Goal: Information Seeking & Learning: Learn about a topic

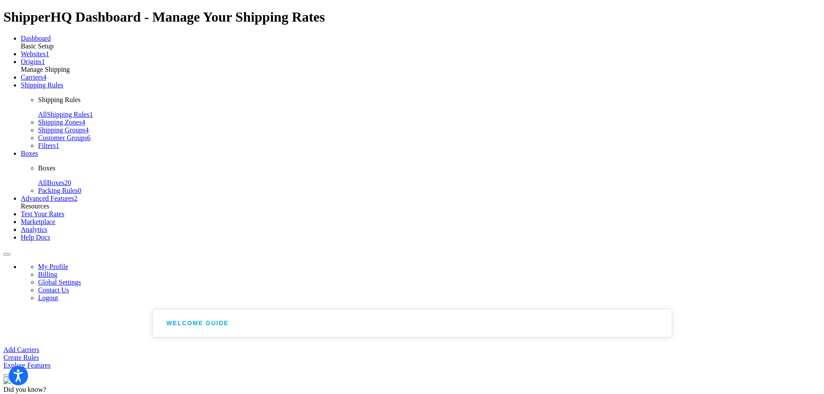
click at [38, 58] on span "Websites" at bounding box center [33, 53] width 25 height 7
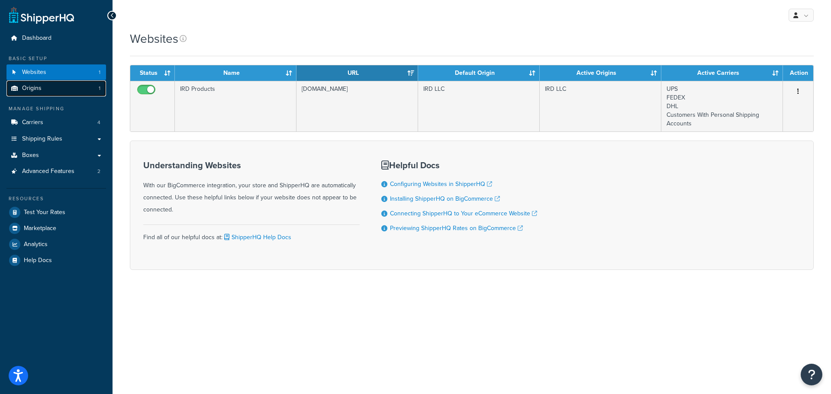
click at [43, 90] on link "Origins 1" at bounding box center [55, 88] width 99 height 16
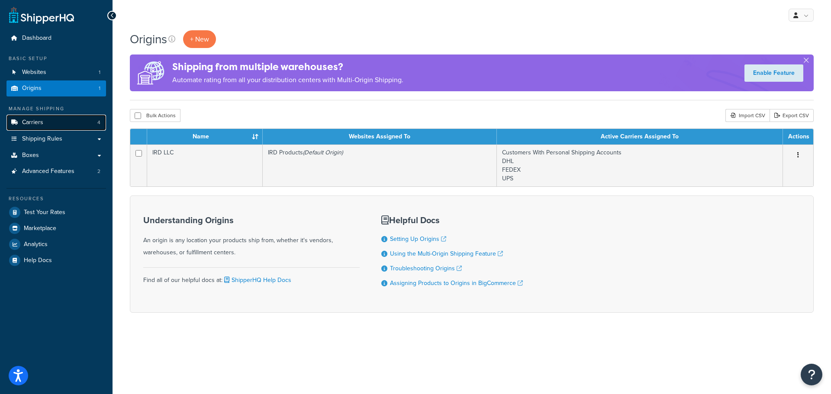
click at [38, 122] on span "Carriers" at bounding box center [32, 122] width 21 height 7
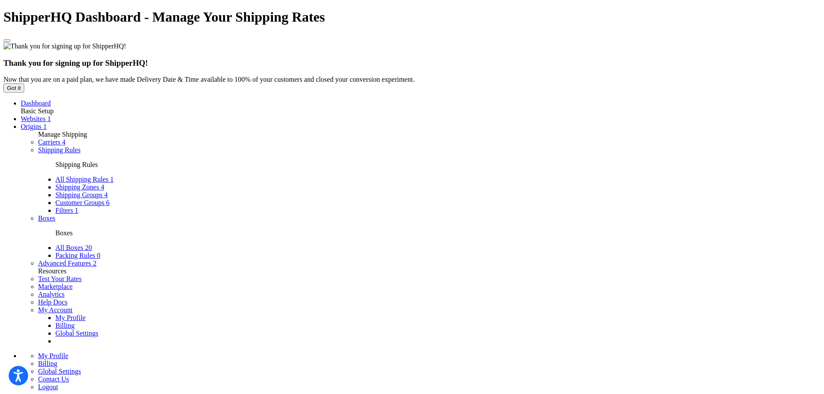
click at [45, 260] on span "Advanced Features" at bounding box center [64, 263] width 53 height 7
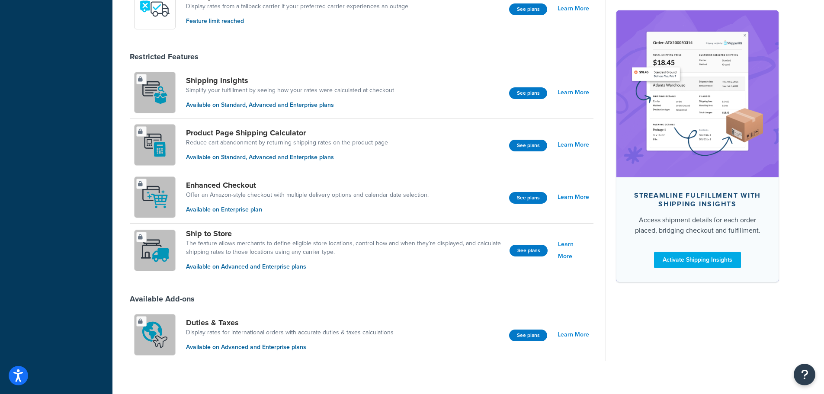
scroll to position [533, 0]
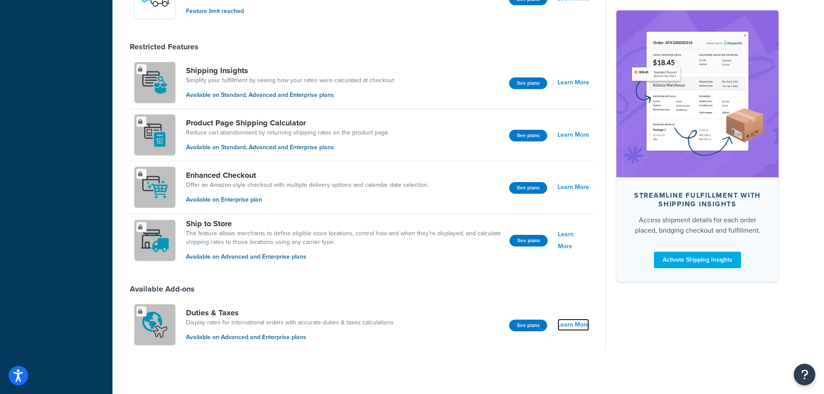
click at [576, 324] on link "Learn More" at bounding box center [574, 325] width 32 height 12
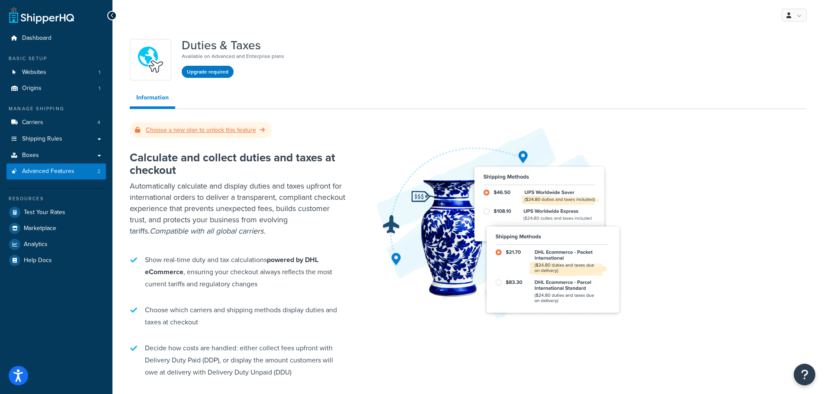
click at [246, 130] on link "Choose a new plan to unlock this feature" at bounding box center [201, 129] width 132 height 9
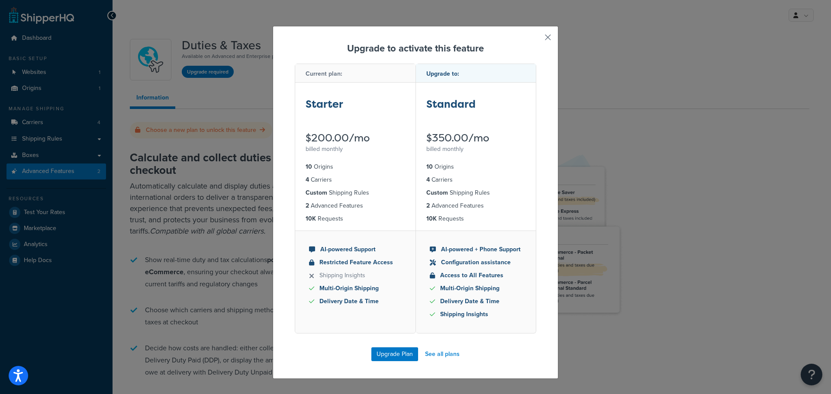
click at [536, 39] on button "button" at bounding box center [535, 40] width 2 height 2
